Goal: Task Accomplishment & Management: Manage account settings

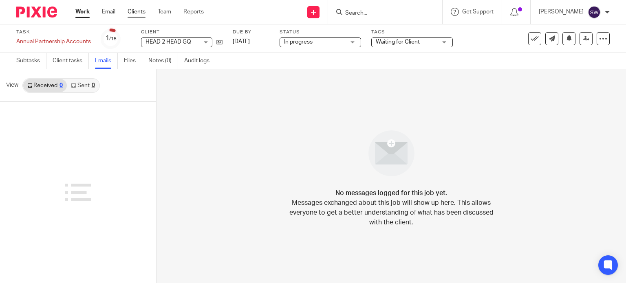
click at [134, 13] on link "Clients" at bounding box center [137, 12] width 18 height 8
click at [82, 13] on link "Work" at bounding box center [82, 12] width 14 height 8
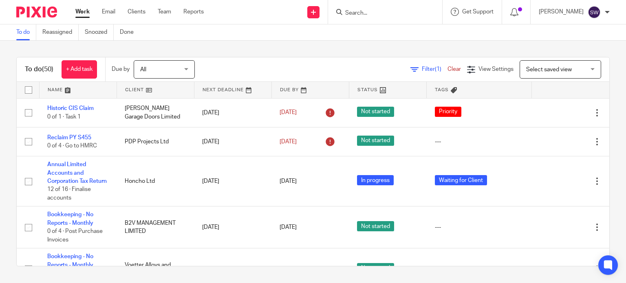
click at [371, 13] on input "Search" at bounding box center [380, 13] width 73 height 7
type input "r"
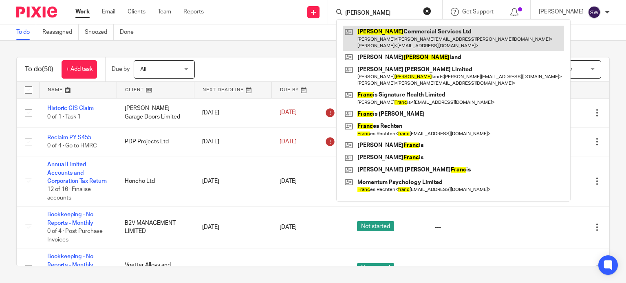
type input "frank"
click at [426, 35] on link at bounding box center [453, 38] width 221 height 25
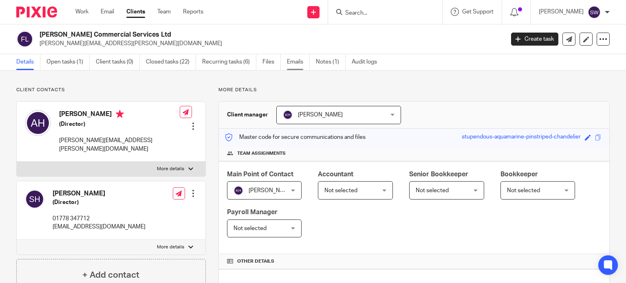
click at [297, 60] on link "Emails" at bounding box center [298, 62] width 23 height 16
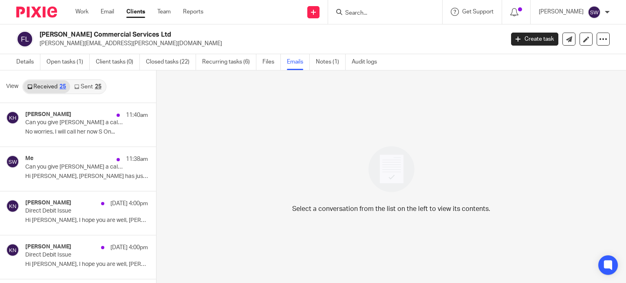
click at [86, 85] on link "Sent 25" at bounding box center [87, 86] width 35 height 13
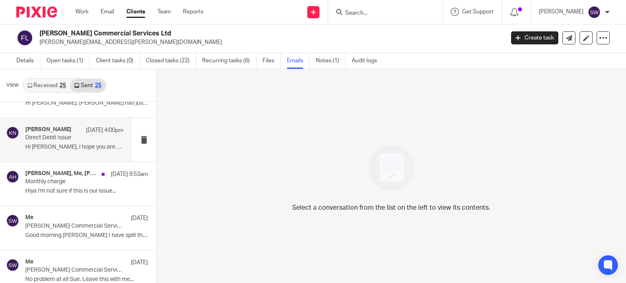
scroll to position [81, 0]
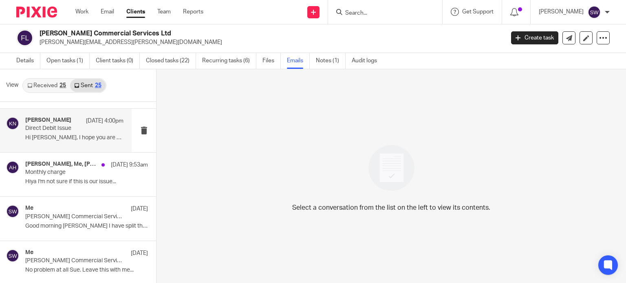
click at [62, 220] on p "Frank Commercial Services Ltd accounts year end 31/3/25" at bounding box center [74, 217] width 98 height 7
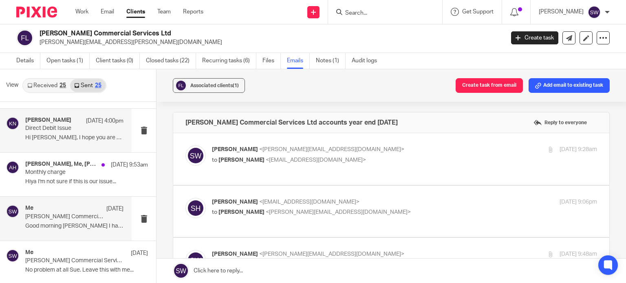
scroll to position [0, 0]
click at [458, 158] on p "to Susan Harris <sueharrisfitness@hotmail.co.uk>" at bounding box center [340, 160] width 257 height 9
checkbox input "true"
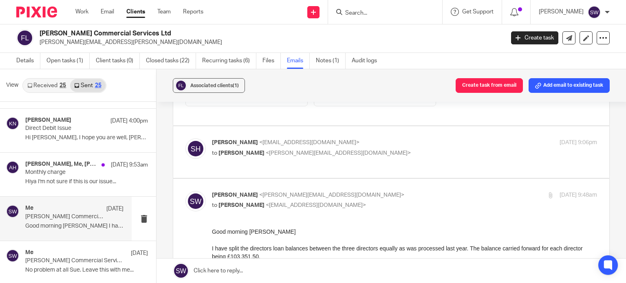
scroll to position [367, 0]
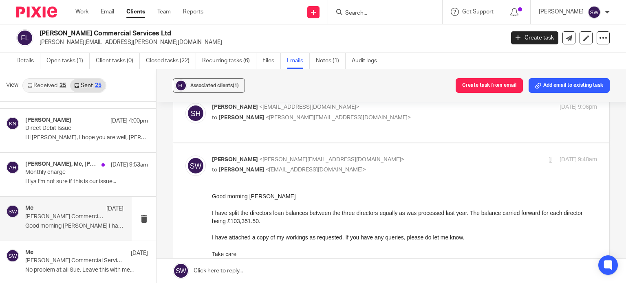
click at [421, 133] on label at bounding box center [391, 117] width 436 height 52
click at [185, 103] on input "checkbox" at bounding box center [185, 103] width 0 height 0
checkbox input "true"
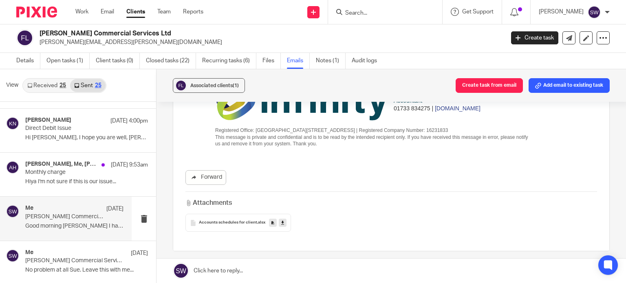
scroll to position [978, 0]
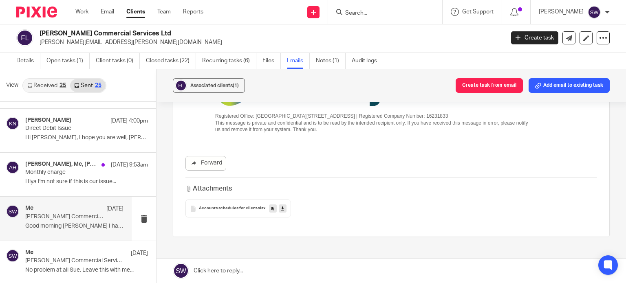
click at [282, 212] on link at bounding box center [283, 209] width 8 height 8
click at [368, 12] on input "Search" at bounding box center [380, 13] width 73 height 7
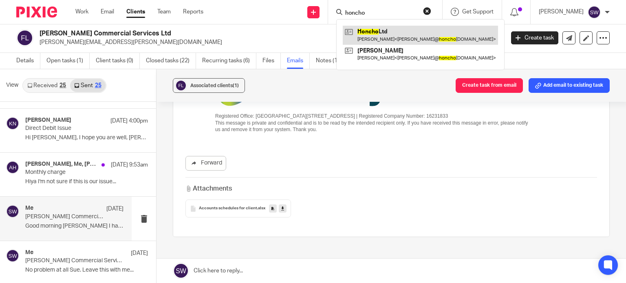
type input "honcho"
click at [393, 33] on link at bounding box center [420, 35] width 155 height 19
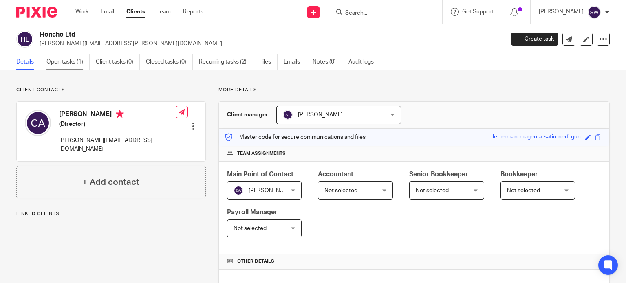
click at [68, 59] on link "Open tasks (1)" at bounding box center [67, 62] width 43 height 16
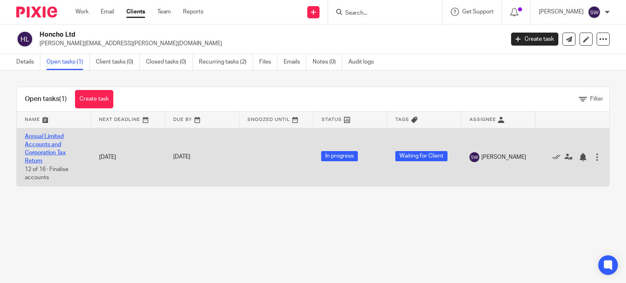
click at [45, 138] on link "Annual Limited Accounts and Corporation Tax Return" at bounding box center [45, 149] width 41 height 31
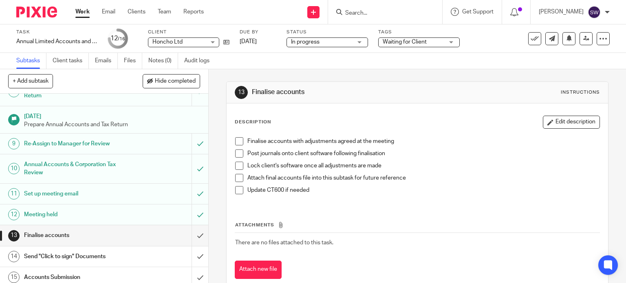
scroll to position [196, 0]
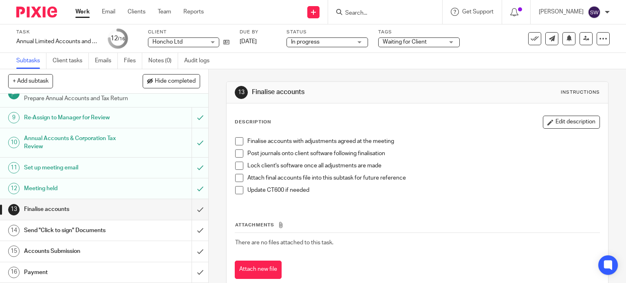
click at [36, 252] on h1 "Accounts Submission" at bounding box center [77, 251] width 106 height 12
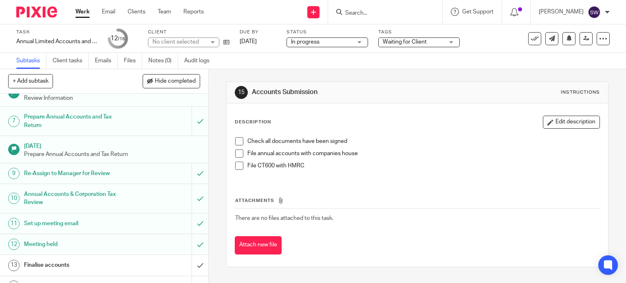
scroll to position [196, 0]
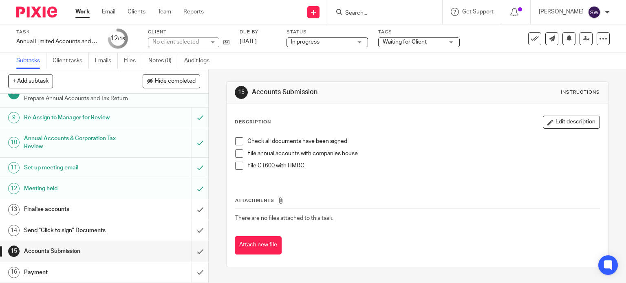
click at [46, 272] on h1 "Payment" at bounding box center [77, 272] width 106 height 12
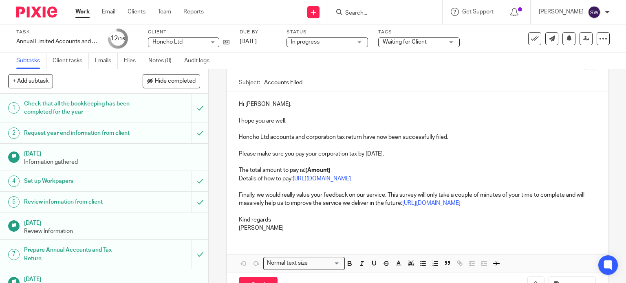
scroll to position [81, 0]
